Goal: Task Accomplishment & Management: Complete application form

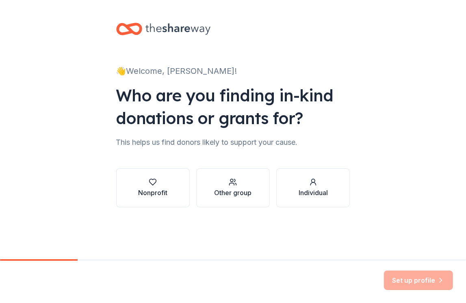
click at [154, 192] on div "Nonprofit" at bounding box center [152, 193] width 29 height 10
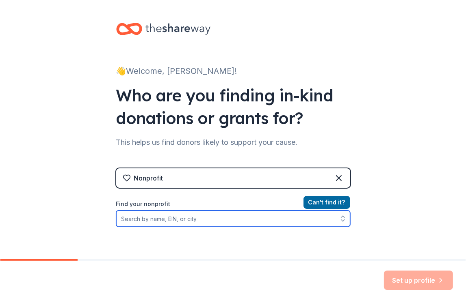
click at [121, 218] on input "Find your nonprofit" at bounding box center [233, 219] width 234 height 16
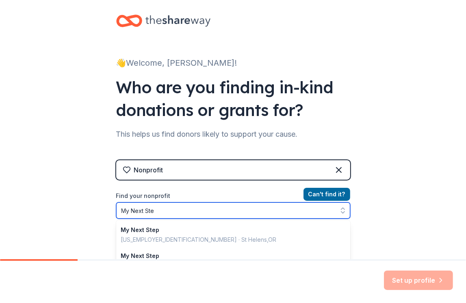
type input "My Next Step"
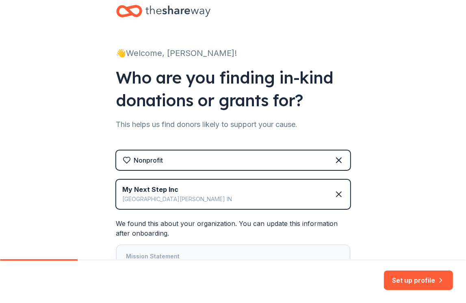
scroll to position [88, 0]
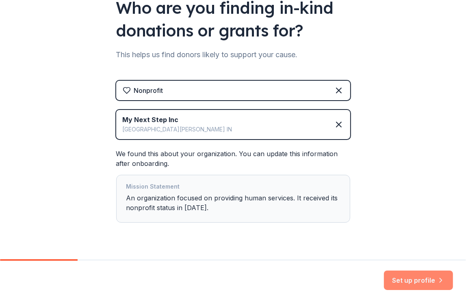
click at [414, 283] on button "Set up profile" at bounding box center [418, 280] width 69 height 19
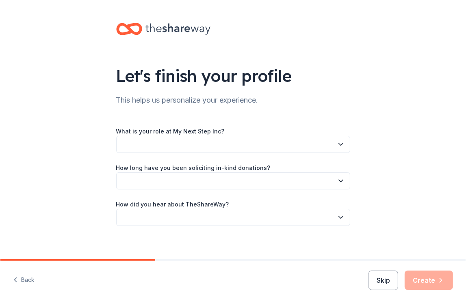
click at [137, 142] on button "button" at bounding box center [233, 144] width 234 height 17
click at [121, 145] on button "button" at bounding box center [233, 144] width 234 height 17
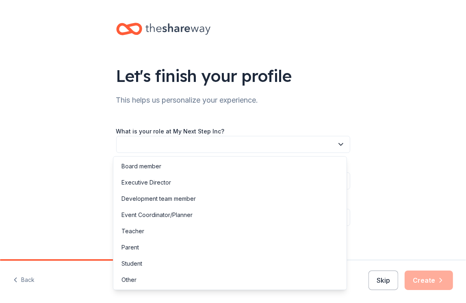
click at [337, 143] on icon "button" at bounding box center [341, 144] width 8 height 8
click at [130, 278] on div "Other" at bounding box center [128, 280] width 15 height 10
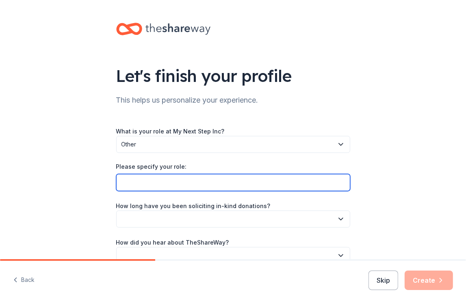
click at [123, 181] on input "Please specify your role:" at bounding box center [233, 182] width 234 height 17
type input "Volunteer"
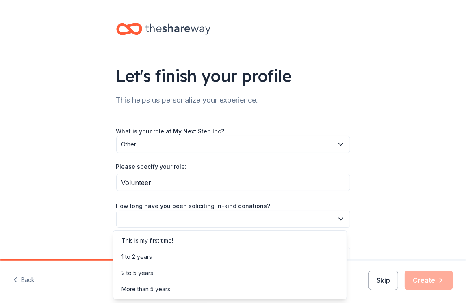
click at [337, 216] on icon "button" at bounding box center [341, 219] width 8 height 8
click at [141, 253] on div "1 to 2 years" at bounding box center [136, 257] width 30 height 10
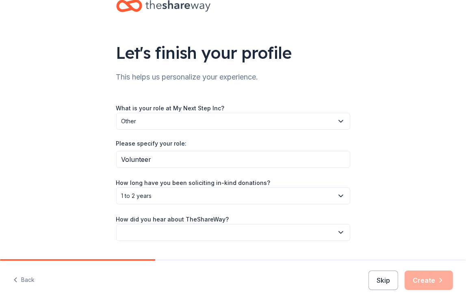
scroll to position [43, 0]
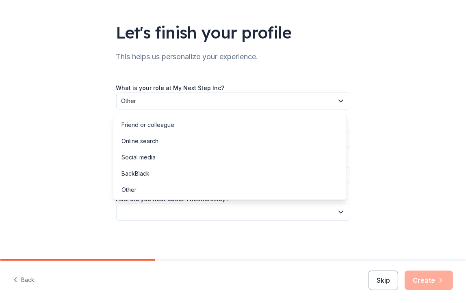
click at [130, 208] on button "button" at bounding box center [233, 212] width 234 height 17
click at [130, 141] on div "Online search" at bounding box center [139, 141] width 37 height 10
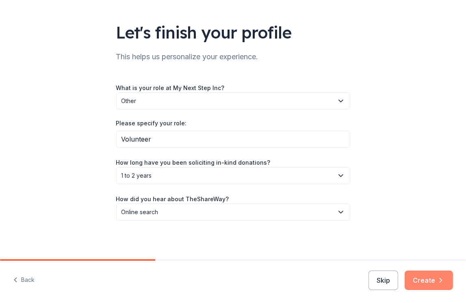
click at [421, 278] on button "Create" at bounding box center [428, 280] width 48 height 19
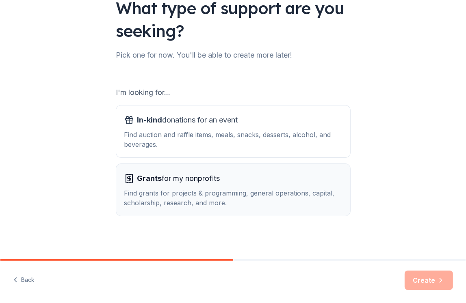
scroll to position [68, 0]
click at [125, 175] on icon "button" at bounding box center [129, 178] width 10 height 10
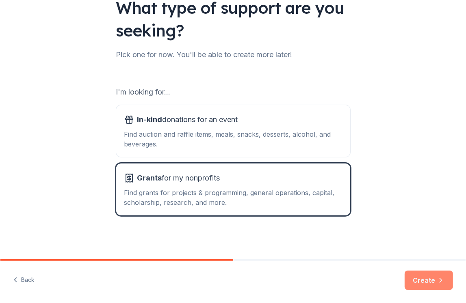
click at [427, 282] on button "Create" at bounding box center [428, 280] width 48 height 19
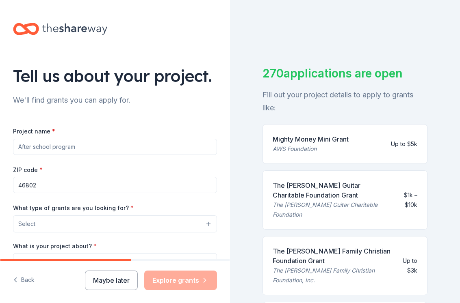
click at [29, 143] on input "Project name *" at bounding box center [115, 147] width 204 height 16
type input "My Next Step, Inc"
click at [37, 184] on input "46802" at bounding box center [115, 185] width 204 height 16
type input "46805"
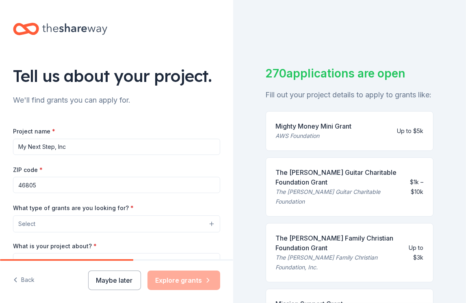
click at [24, 223] on span "Select" at bounding box center [26, 224] width 17 height 10
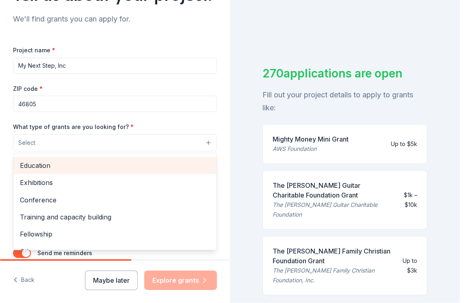
scroll to position [96, 0]
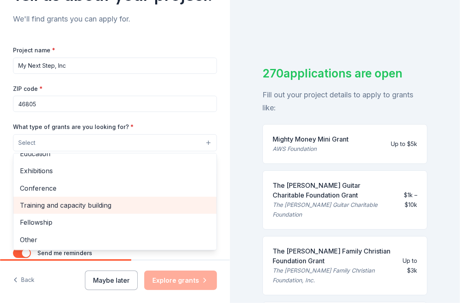
click at [66, 205] on span "Training and capacity building" at bounding box center [115, 205] width 190 height 11
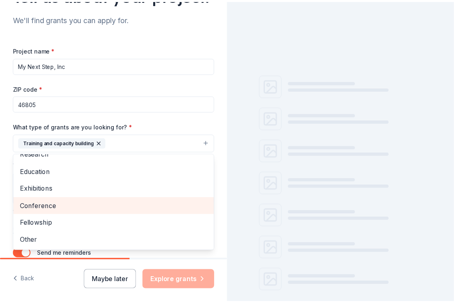
scroll to position [78, 0]
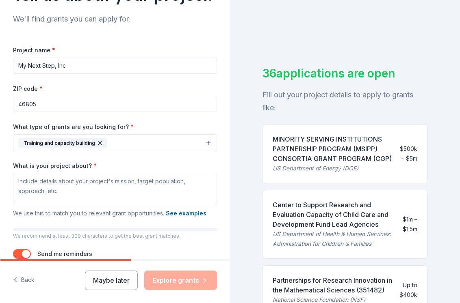
click at [98, 140] on icon "button" at bounding box center [100, 143] width 6 height 6
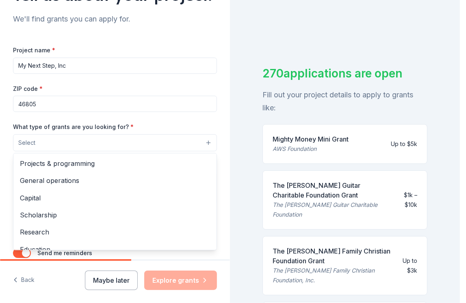
click at [201, 143] on button "Select" at bounding box center [115, 142] width 204 height 17
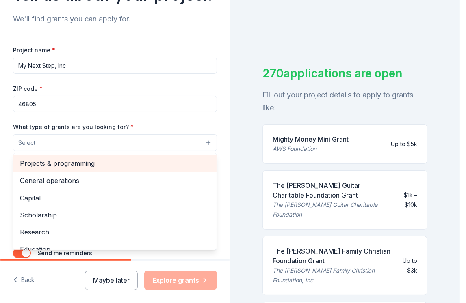
click at [40, 163] on span "Projects & programming" at bounding box center [115, 163] width 190 height 11
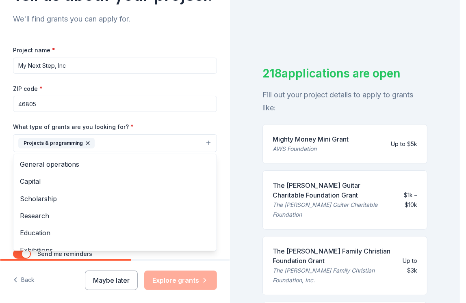
click at [50, 272] on div "Tell us about your project. We'll find grants you can apply for. Project name *…" at bounding box center [115, 151] width 230 height 303
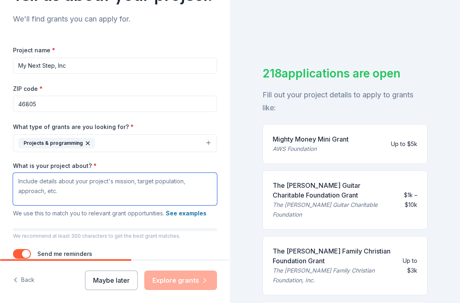
drag, startPoint x: 18, startPoint y: 179, endPoint x: 13, endPoint y: 173, distance: 8.4
click at [16, 177] on textarea "What is your project about? *" at bounding box center [115, 189] width 204 height 32
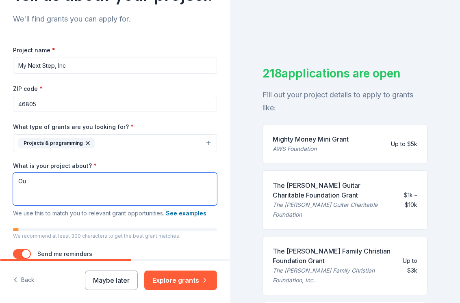
type textarea "O"
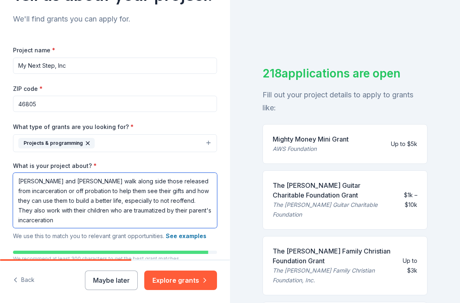
type textarea "[PERSON_NAME] and [PERSON_NAME] walk along side those released from incarcerati…"
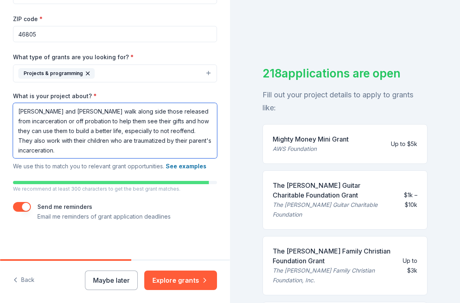
scroll to position [152, 0]
